Goal: Task Accomplishment & Management: Use online tool/utility

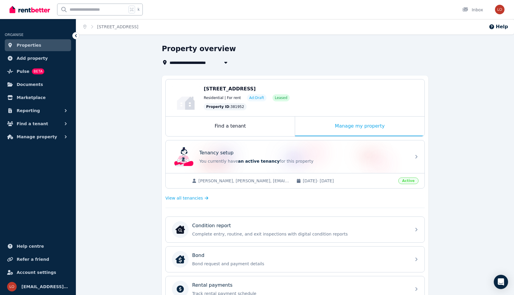
click at [216, 62] on span "[STREET_ADDRESS]" at bounding box center [195, 62] width 50 height 7
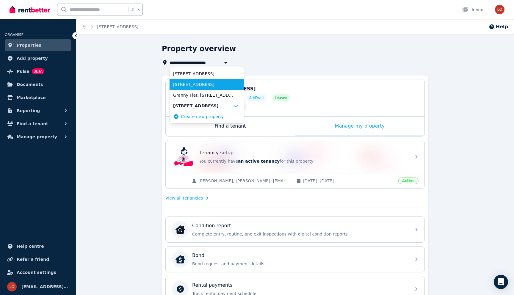
click at [214, 84] on span "[STREET_ADDRESS]" at bounding box center [203, 85] width 60 height 6
type input "**********"
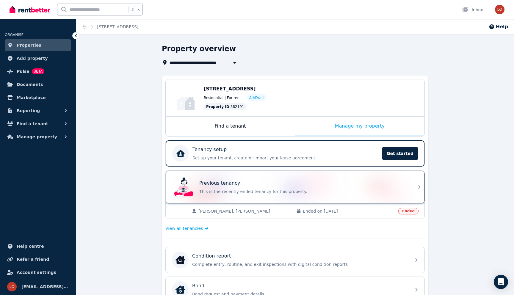
click at [388, 182] on div "Previous tenancy" at bounding box center [303, 183] width 208 height 7
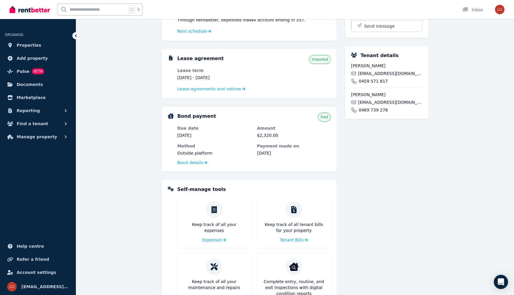
scroll to position [185, 0]
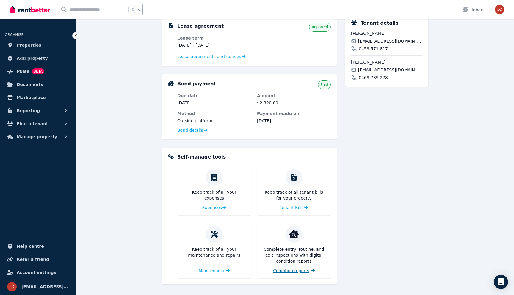
click at [306, 269] on span "Condition reports" at bounding box center [291, 271] width 36 height 6
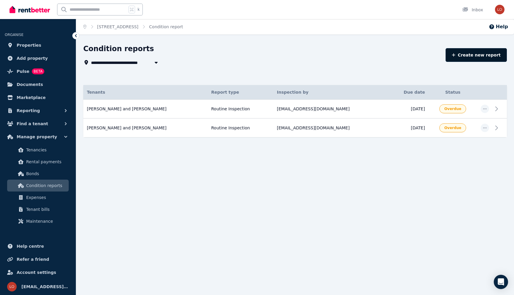
click at [484, 54] on link "Create new report" at bounding box center [476, 55] width 61 height 14
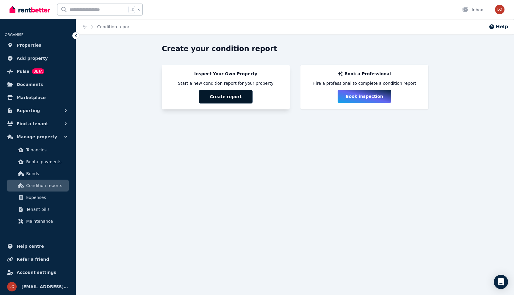
click at [221, 97] on button "Create report" at bounding box center [226, 97] width 54 height 14
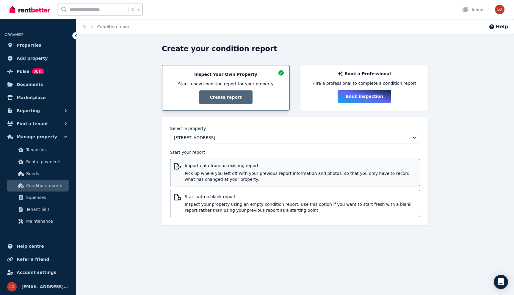
click at [286, 176] on span "Pick up where you left off with your previous report information and photos, so…" at bounding box center [301, 177] width 232 height 12
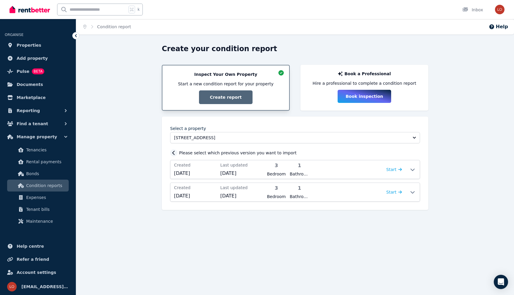
click at [175, 156] on div at bounding box center [173, 152] width 7 height 7
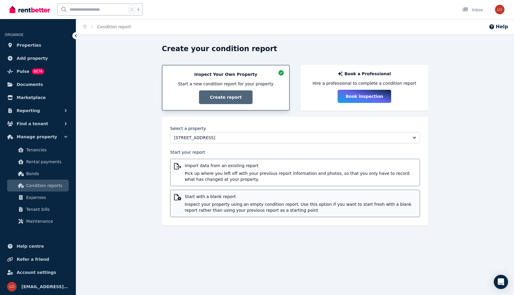
click at [220, 203] on span "Inspect your property using an empty condition report. Use this option if you w…" at bounding box center [301, 208] width 232 height 12
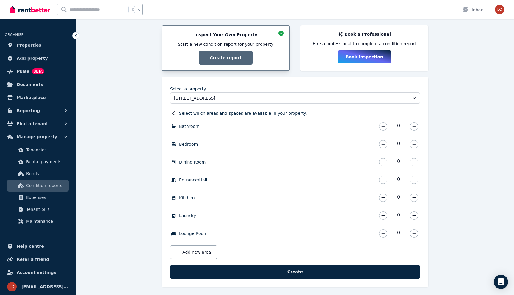
scroll to position [42, 0]
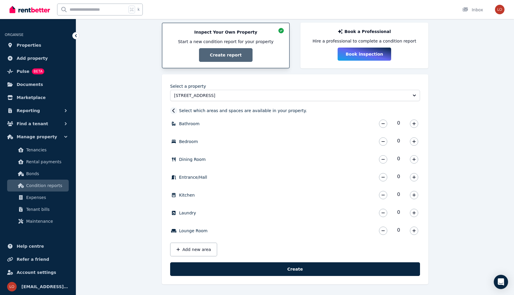
click at [174, 112] on icon at bounding box center [173, 111] width 2 height 4
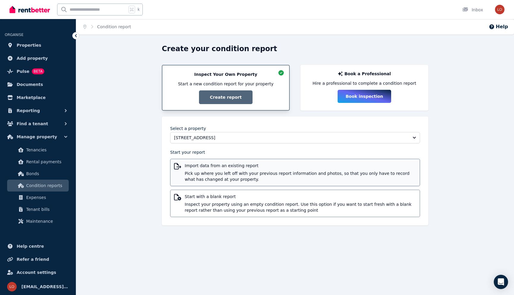
click at [241, 177] on span "Pick up where you left off with your previous report information and photos, so…" at bounding box center [301, 177] width 232 height 12
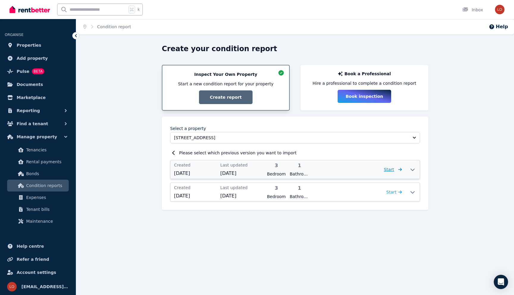
click at [396, 173] on span "Start" at bounding box center [393, 169] width 18 height 7
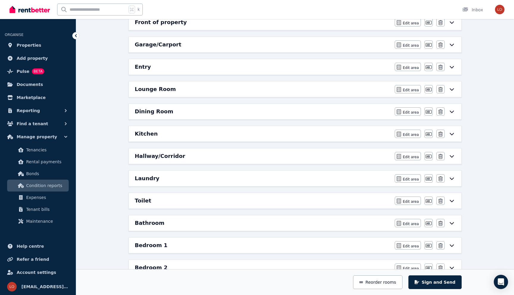
scroll to position [94, 0]
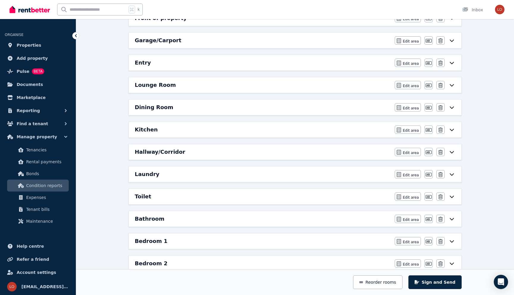
click at [344, 43] on div "Garage/Carport" at bounding box center [263, 40] width 257 height 8
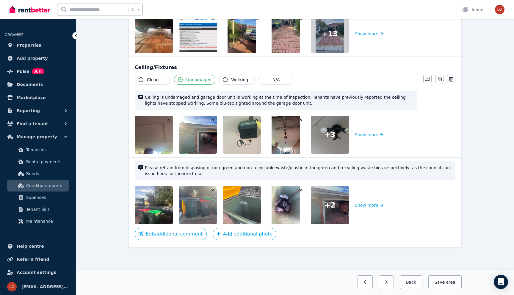
scroll to position [0, 0]
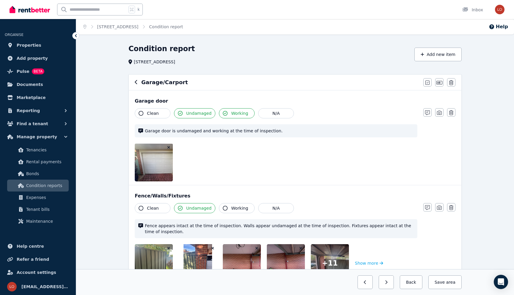
click at [138, 80] on div "Garage/Carport" at bounding box center [277, 82] width 285 height 8
click at [136, 82] on icon "button" at bounding box center [136, 82] width 2 height 4
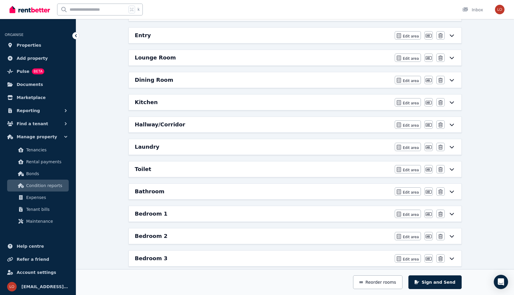
scroll to position [219, 0]
